Goal: Task Accomplishment & Management: Use online tool/utility

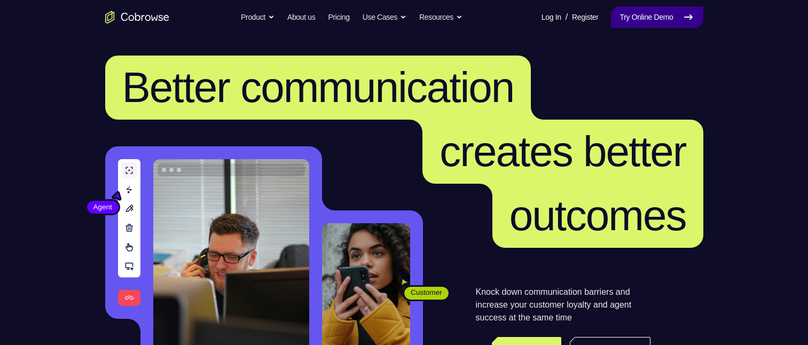
click at [645, 15] on link "Try Online Demo" at bounding box center [657, 16] width 92 height 21
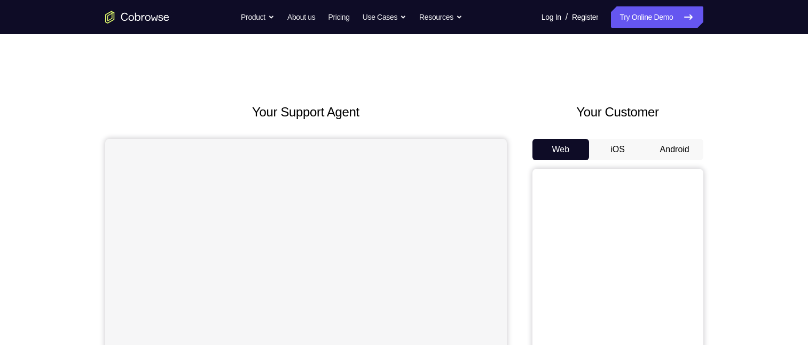
scroll to position [107, 0]
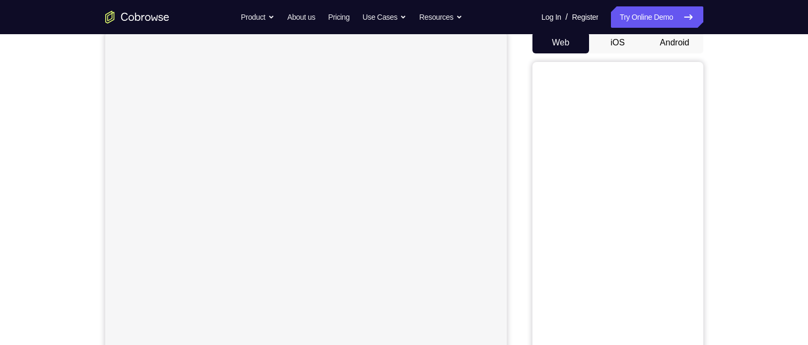
click at [688, 45] on button "Android" at bounding box center [674, 42] width 57 height 21
click at [670, 45] on button "Android" at bounding box center [674, 42] width 57 height 21
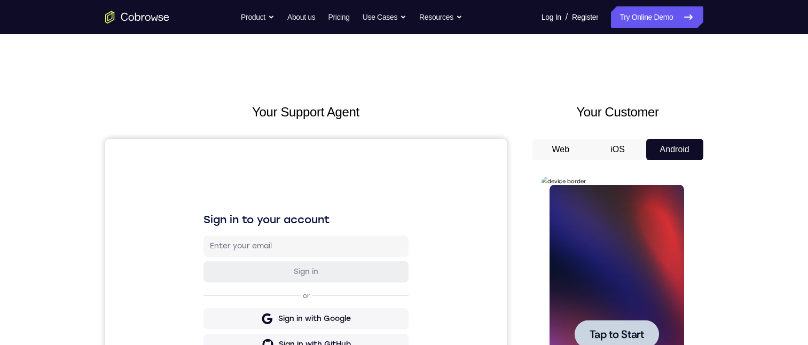
scroll to position [160, 0]
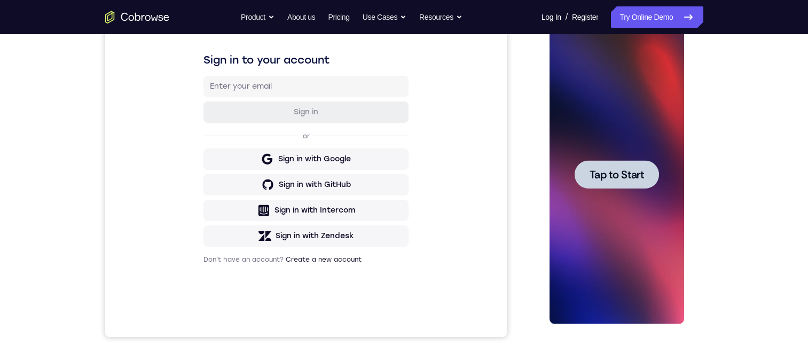
drag, startPoint x: 618, startPoint y: 162, endPoint x: 1069, endPoint y: 173, distance: 451.5
click at [618, 162] on div at bounding box center [617, 174] width 84 height 28
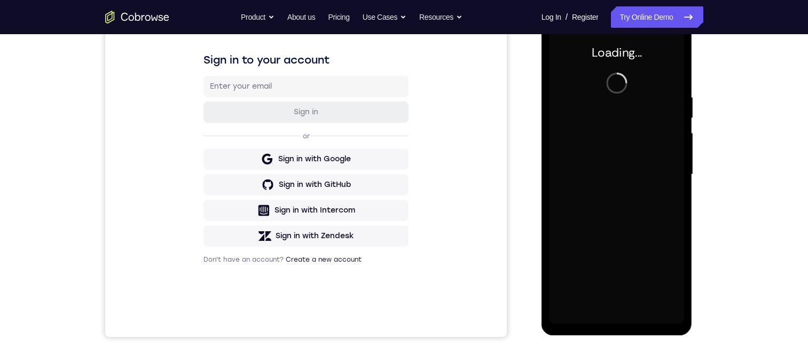
scroll to position [160, 0]
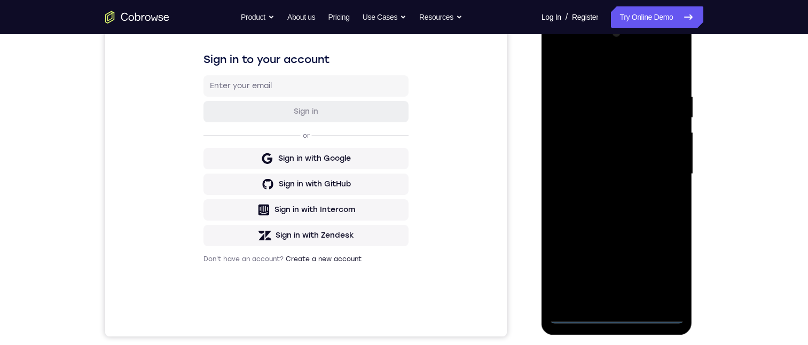
click at [614, 318] on div at bounding box center [617, 174] width 135 height 299
click at [618, 311] on div at bounding box center [617, 174] width 135 height 299
click at [669, 263] on div at bounding box center [617, 174] width 135 height 299
click at [580, 67] on div at bounding box center [617, 174] width 135 height 299
click at [560, 48] on div at bounding box center [617, 174] width 135 height 299
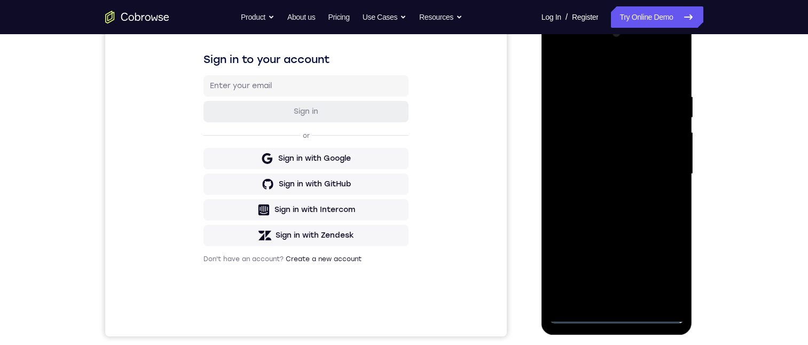
scroll to position [53, 0]
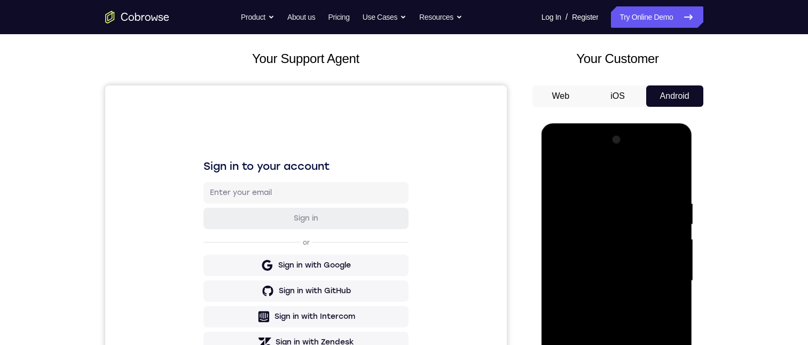
click at [603, 218] on div at bounding box center [617, 280] width 135 height 299
click at [576, 237] on div at bounding box center [617, 280] width 135 height 299
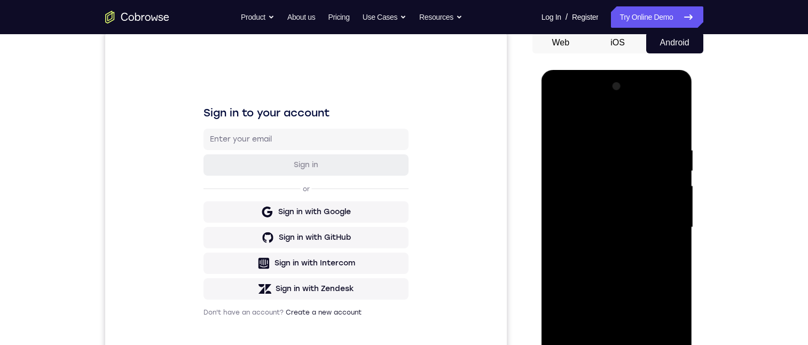
drag, startPoint x: 603, startPoint y: 246, endPoint x: 931, endPoint y: 112, distance: 354.8
click at [603, 246] on div at bounding box center [617, 227] width 135 height 299
click at [613, 215] on div at bounding box center [617, 227] width 135 height 299
click at [603, 205] on div at bounding box center [617, 227] width 135 height 299
click at [673, 203] on div at bounding box center [617, 227] width 135 height 299
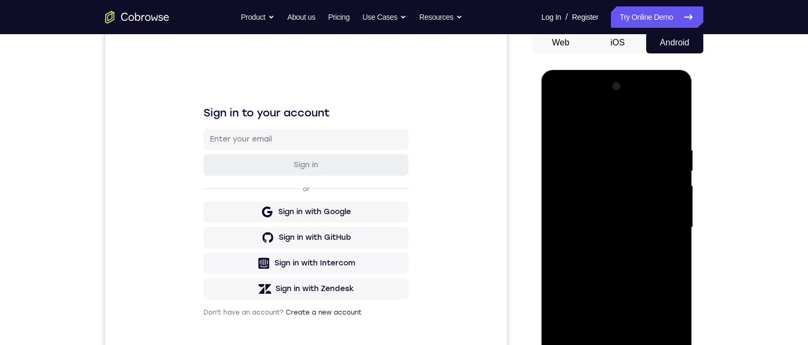
click at [673, 203] on div at bounding box center [617, 227] width 135 height 299
click at [654, 224] on div at bounding box center [617, 227] width 135 height 299
click at [620, 264] on div at bounding box center [617, 227] width 135 height 299
click at [621, 292] on div at bounding box center [617, 227] width 135 height 299
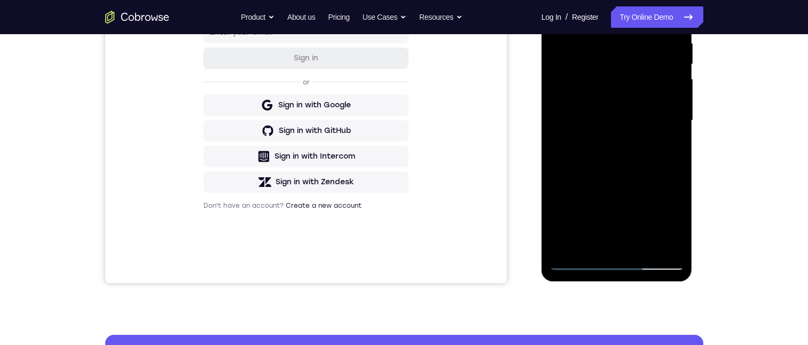
click at [581, 255] on div at bounding box center [617, 120] width 135 height 299
click at [577, 262] on div at bounding box center [617, 120] width 135 height 299
click at [576, 262] on div at bounding box center [617, 120] width 135 height 299
click at [576, 256] on div at bounding box center [617, 120] width 135 height 299
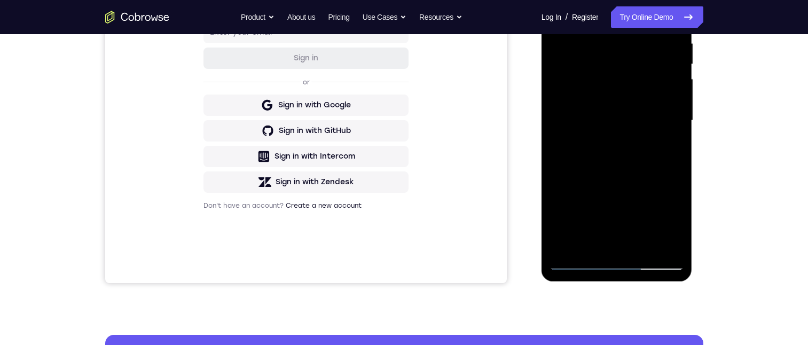
click at [576, 256] on div at bounding box center [617, 120] width 135 height 299
click at [614, 257] on div at bounding box center [617, 120] width 135 height 299
click at [615, 259] on div at bounding box center [617, 120] width 135 height 299
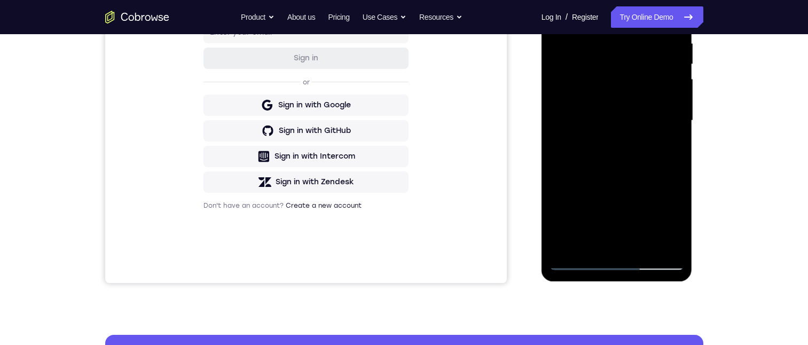
click at [615, 259] on div at bounding box center [617, 120] width 135 height 299
click at [616, 260] on div at bounding box center [617, 120] width 135 height 299
click at [620, 262] on div at bounding box center [617, 120] width 135 height 299
click at [621, 262] on div at bounding box center [617, 120] width 135 height 299
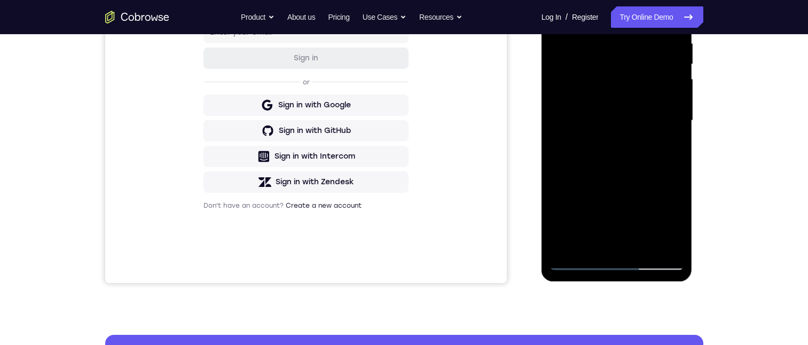
drag, startPoint x: 622, startPoint y: 262, endPoint x: 654, endPoint y: 241, distance: 39.0
click at [622, 262] on div at bounding box center [617, 120] width 135 height 299
